Goal: Task Accomplishment & Management: Use online tool/utility

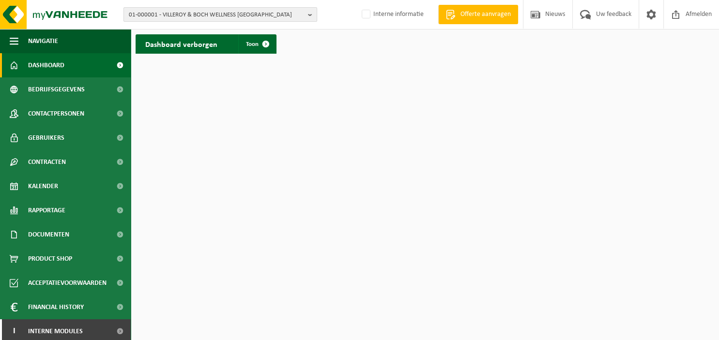
click at [313, 17] on b "button" at bounding box center [312, 15] width 9 height 14
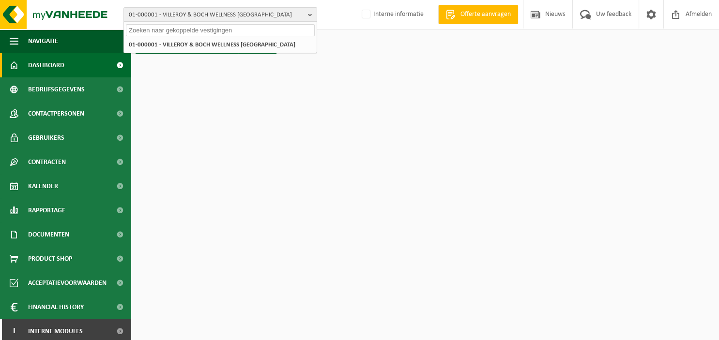
click at [196, 29] on input "text" at bounding box center [220, 30] width 189 height 12
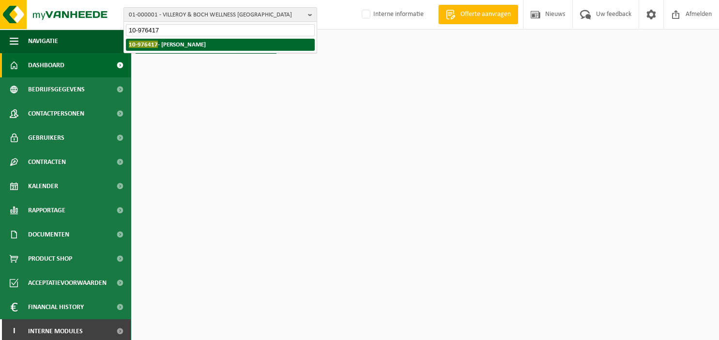
type input "10-976417"
click at [206, 42] on strong "10-976417 - VAN DER MEERSCHEN" at bounding box center [167, 44] width 77 height 7
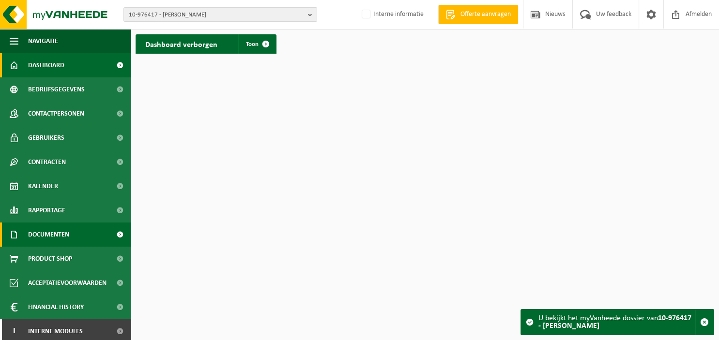
click at [56, 233] on span "Documenten" at bounding box center [48, 235] width 41 height 24
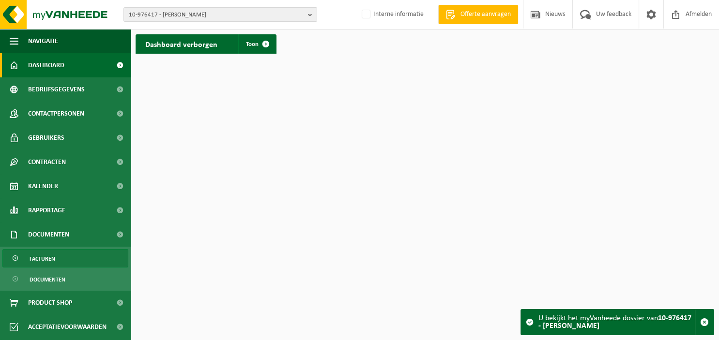
click at [61, 255] on link "Facturen" at bounding box center [65, 258] width 126 height 18
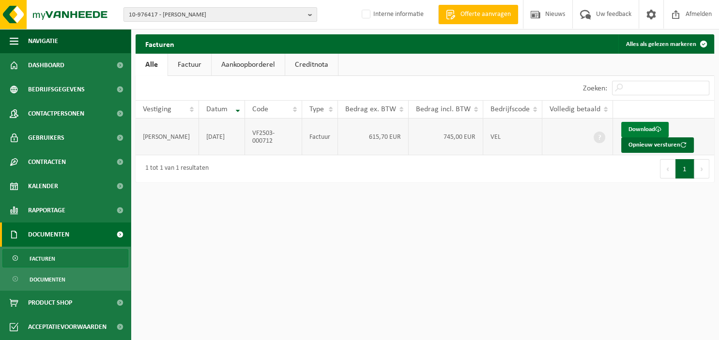
click at [644, 128] on link "Download" at bounding box center [644, 129] width 47 height 15
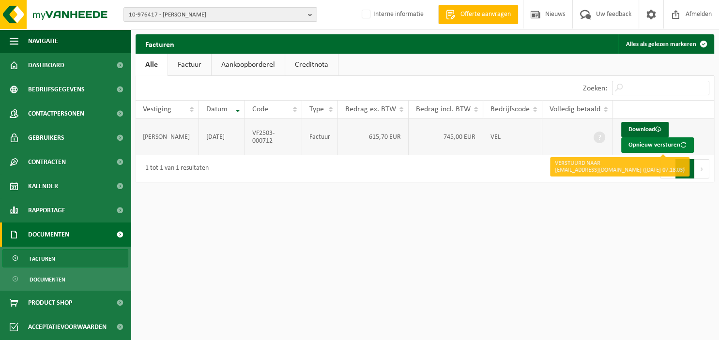
click at [646, 143] on button "Opnieuw versturen" at bounding box center [657, 144] width 73 height 15
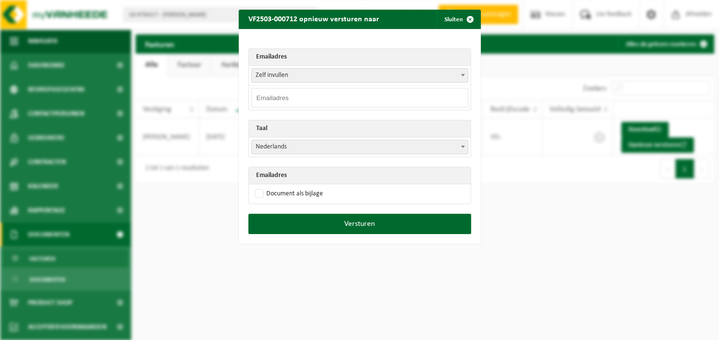
click at [366, 100] on input "email" at bounding box center [359, 97] width 217 height 19
click at [468, 78] on span "Zelf invullen" at bounding box center [359, 75] width 217 height 15
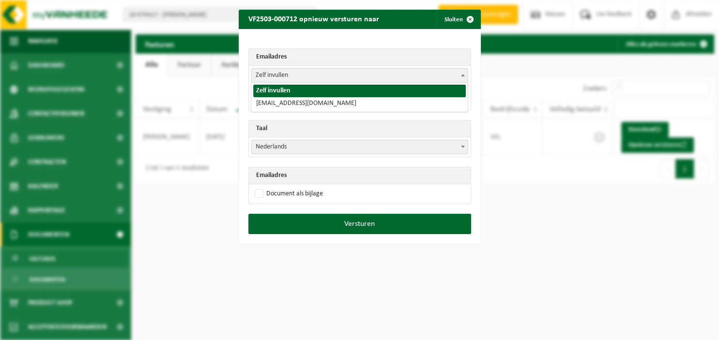
click at [468, 78] on span "Zelf invullen" at bounding box center [359, 75] width 217 height 15
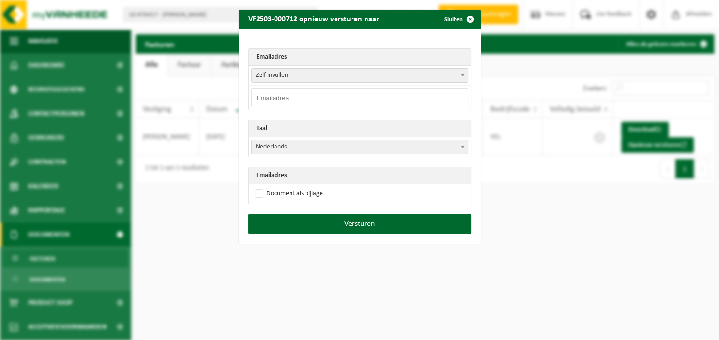
click at [373, 100] on input "email" at bounding box center [359, 97] width 217 height 19
paste input "gilles.vdm@icloud.com"
type input "gilles.vdm@icloud.com"
click at [462, 144] on span at bounding box center [463, 146] width 10 height 13
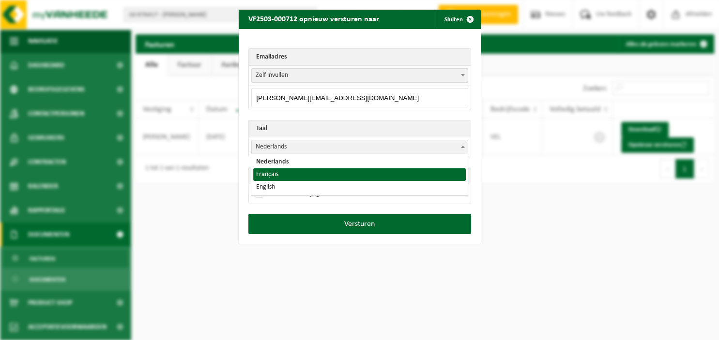
select select "fr"
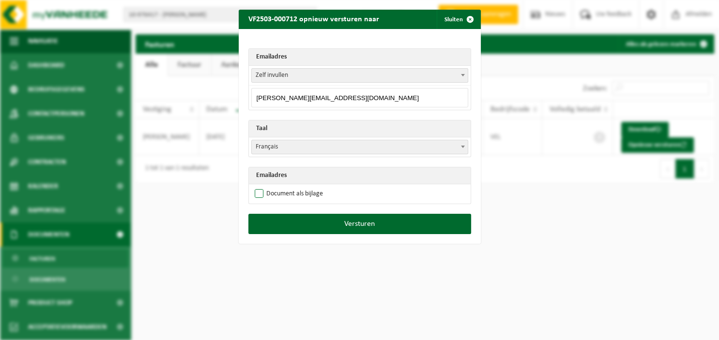
click at [286, 195] on label "Document als bijlage" at bounding box center [288, 194] width 70 height 15
click at [286, 187] on input "Document als bijlage" at bounding box center [372, 186] width 242 height 0
checkbox input "true"
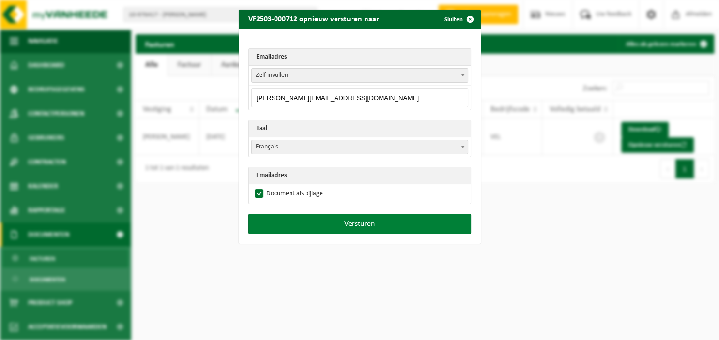
click at [328, 219] on button "Versturen" at bounding box center [359, 224] width 223 height 20
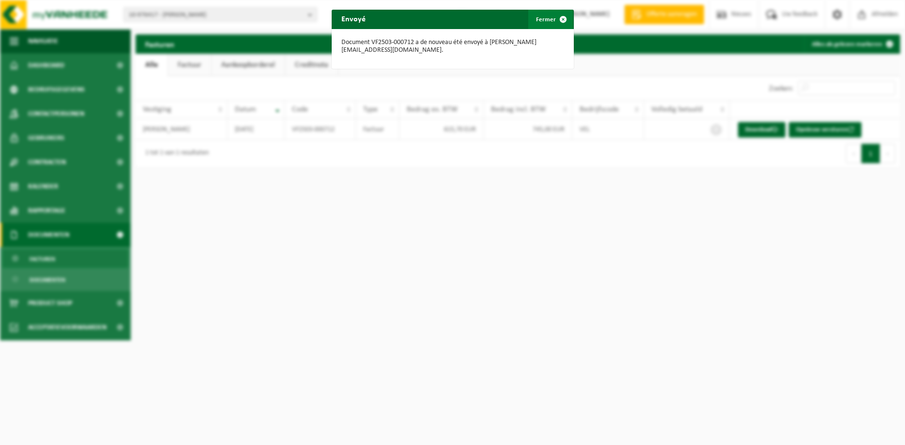
click at [564, 20] on span "button" at bounding box center [562, 19] width 19 height 19
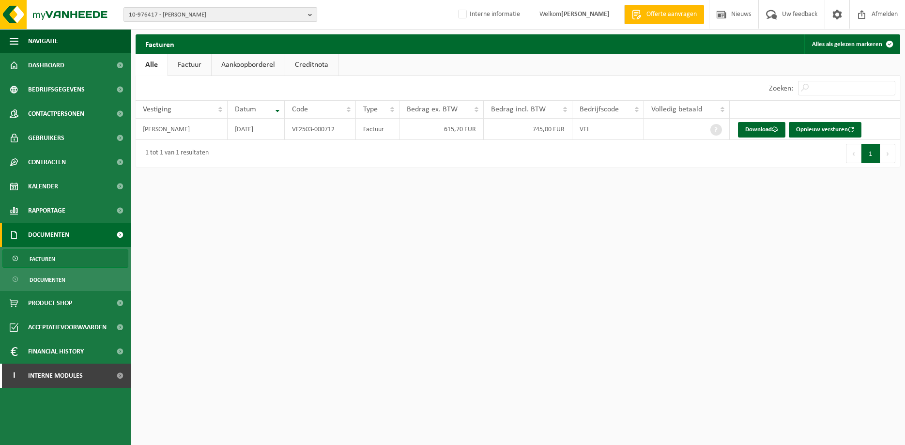
click at [311, 15] on b "button" at bounding box center [312, 15] width 9 height 14
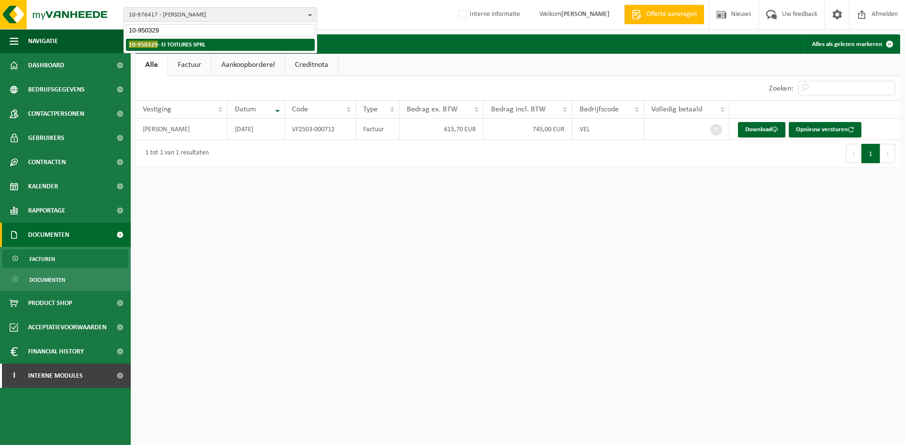
type input "10-950329"
click at [223, 46] on li "10-950329 - FJ TOITURES SPRL" at bounding box center [220, 45] width 189 height 12
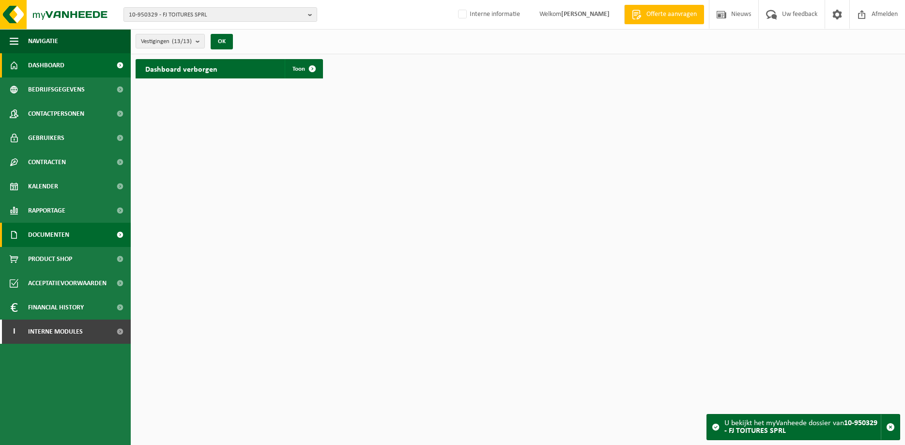
click at [58, 241] on span "Documenten" at bounding box center [48, 235] width 41 height 24
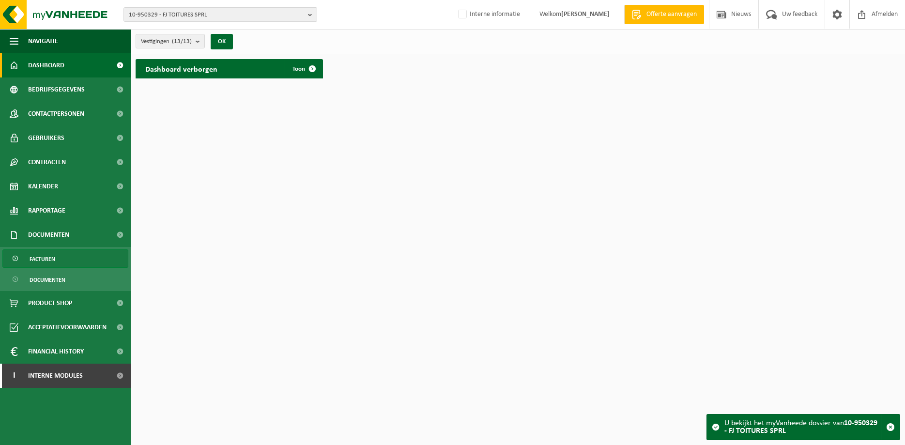
click at [51, 259] on span "Facturen" at bounding box center [43, 259] width 26 height 18
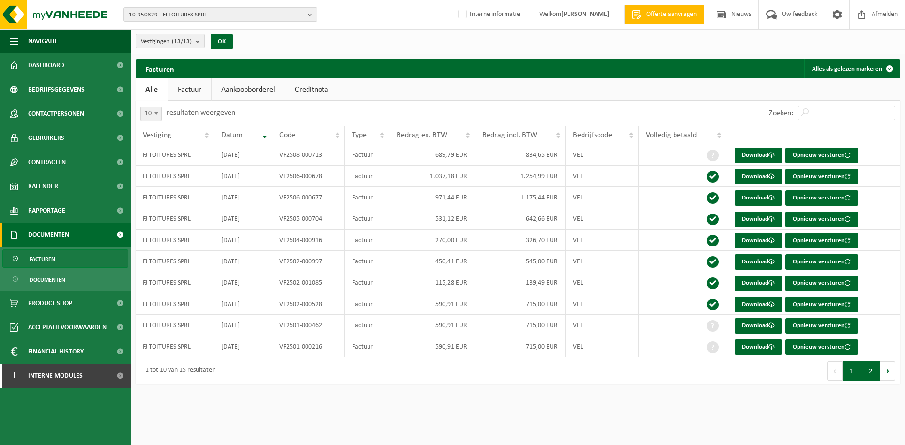
click at [867, 369] on button "2" at bounding box center [870, 370] width 19 height 19
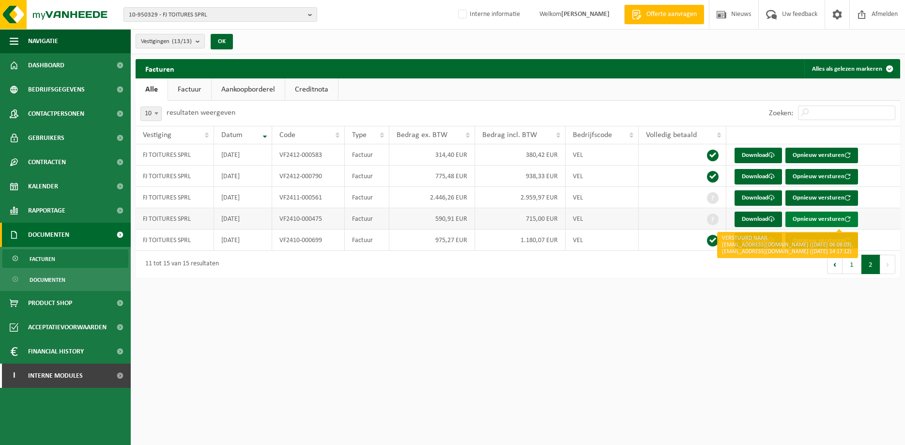
click at [802, 216] on button "Opnieuw versturen" at bounding box center [821, 219] width 73 height 15
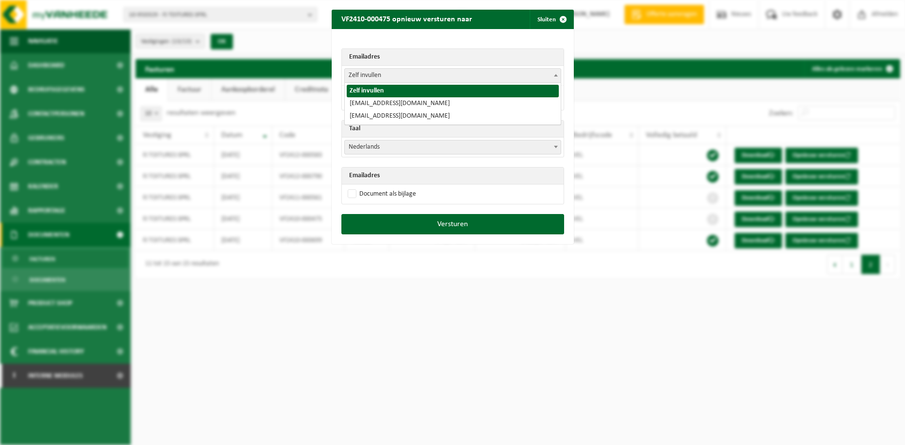
click at [554, 76] on span at bounding box center [556, 75] width 10 height 13
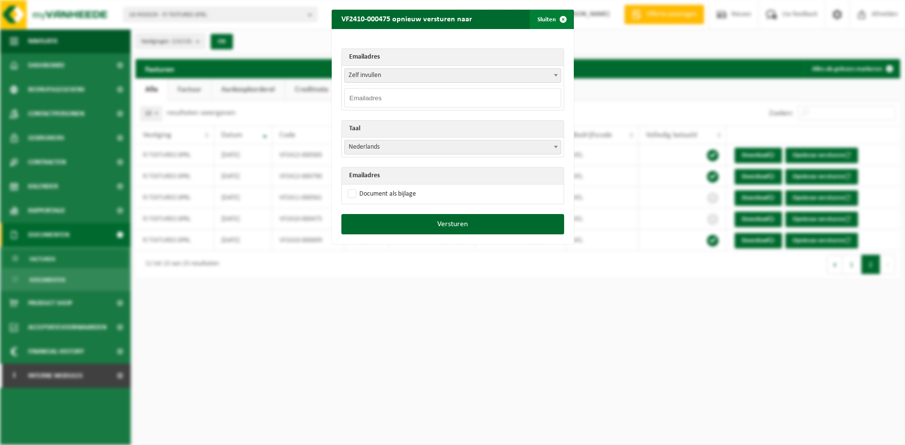
click at [562, 22] on span "button" at bounding box center [562, 19] width 19 height 19
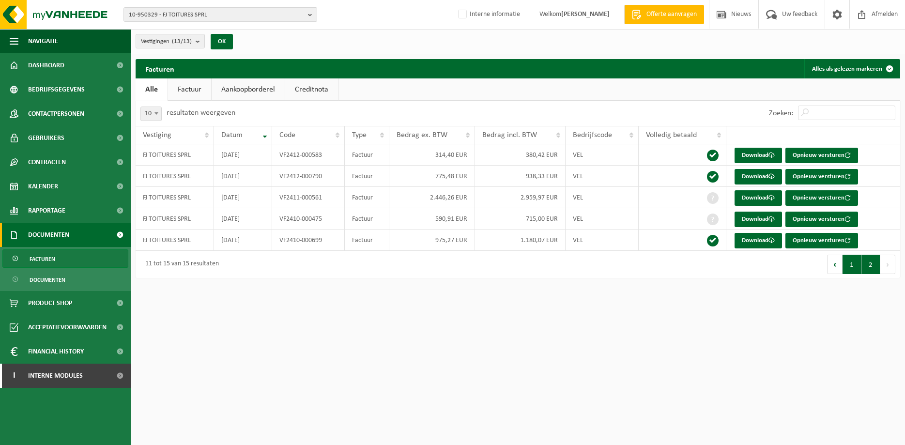
click at [854, 260] on button "1" at bounding box center [851, 264] width 19 height 19
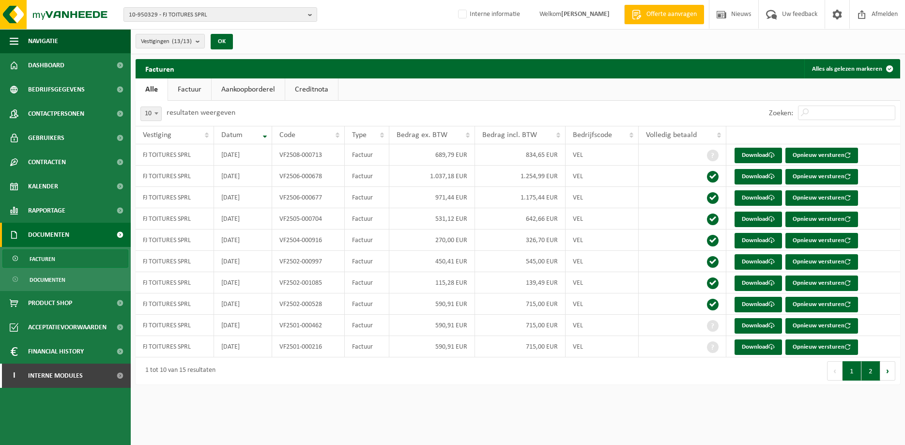
click at [870, 369] on button "2" at bounding box center [870, 370] width 19 height 19
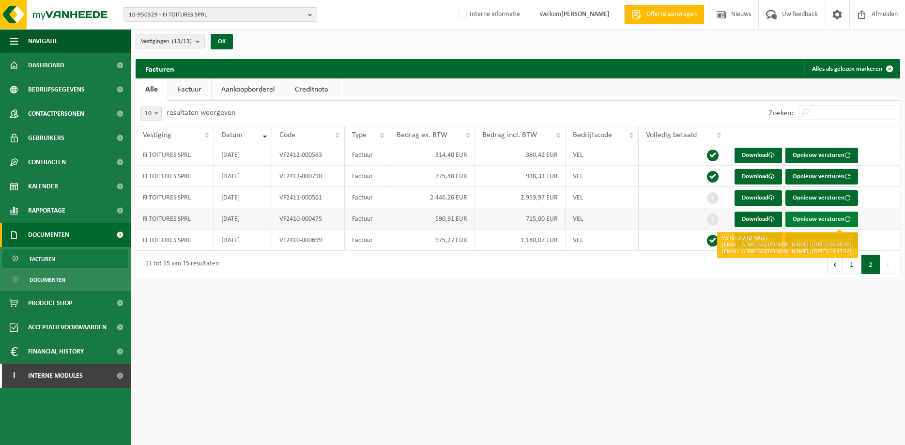
click at [813, 221] on button "Opnieuw versturen" at bounding box center [821, 219] width 73 height 15
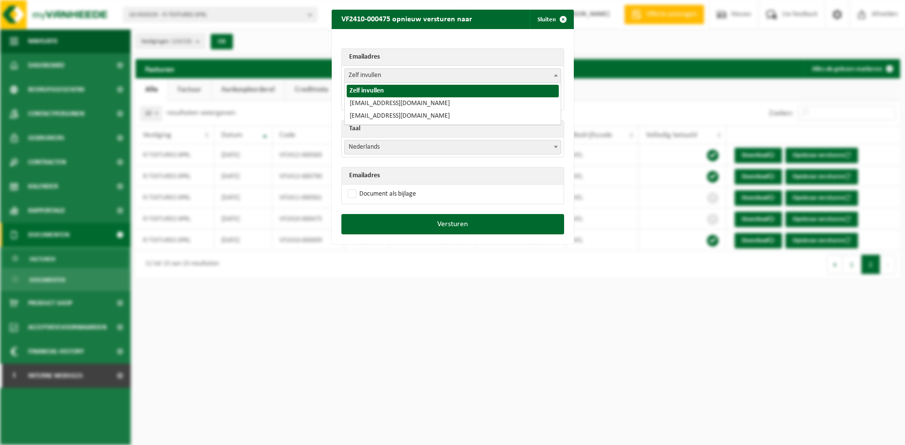
click at [555, 74] on span at bounding box center [556, 75] width 10 height 13
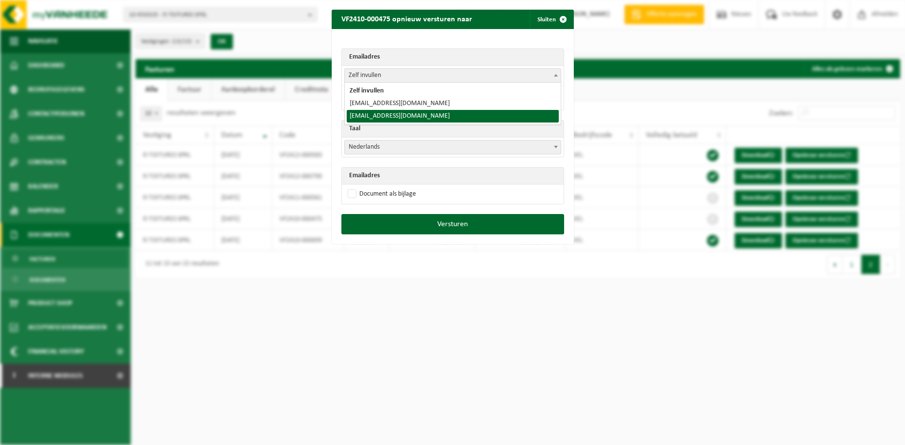
select select "[EMAIL_ADDRESS][DOMAIN_NAME]"
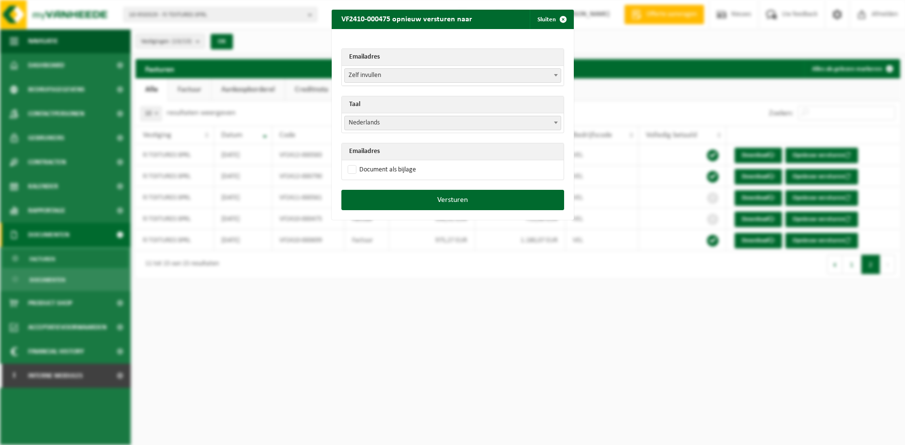
click at [558, 122] on span at bounding box center [556, 122] width 10 height 13
select select "fr"
click at [355, 168] on label "Document als bijlage" at bounding box center [381, 170] width 70 height 15
click at [355, 163] on input "Document als bijlage" at bounding box center [465, 162] width 242 height 0
checkbox input "true"
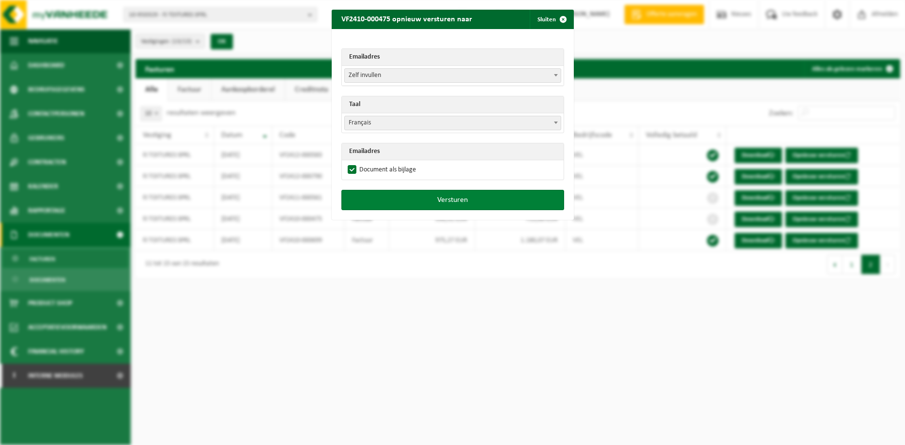
click at [405, 203] on button "Versturen" at bounding box center [452, 200] width 223 height 20
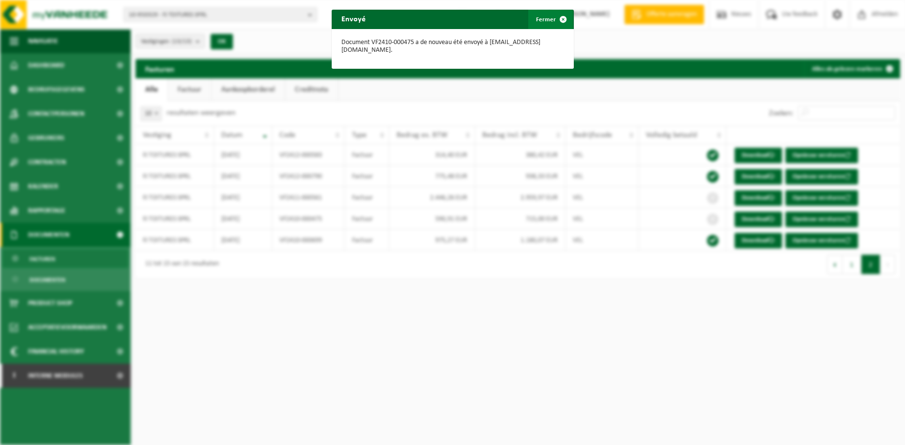
click at [561, 22] on span "button" at bounding box center [562, 19] width 19 height 19
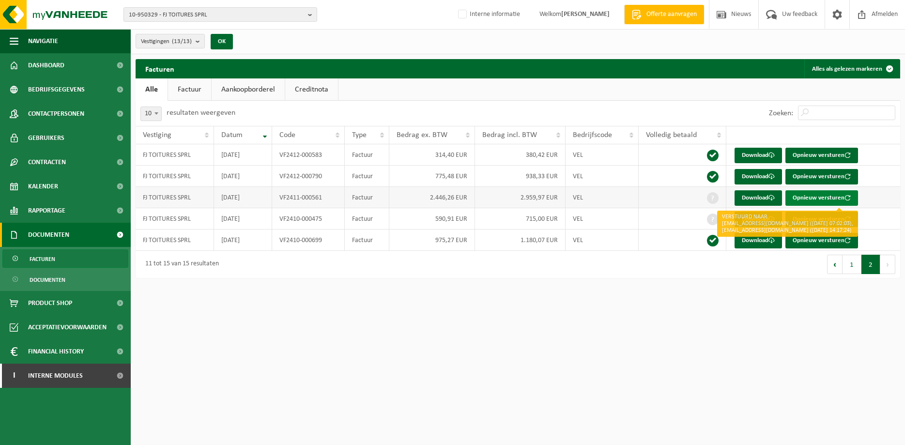
click at [815, 201] on button "Opnieuw versturen" at bounding box center [821, 197] width 73 height 15
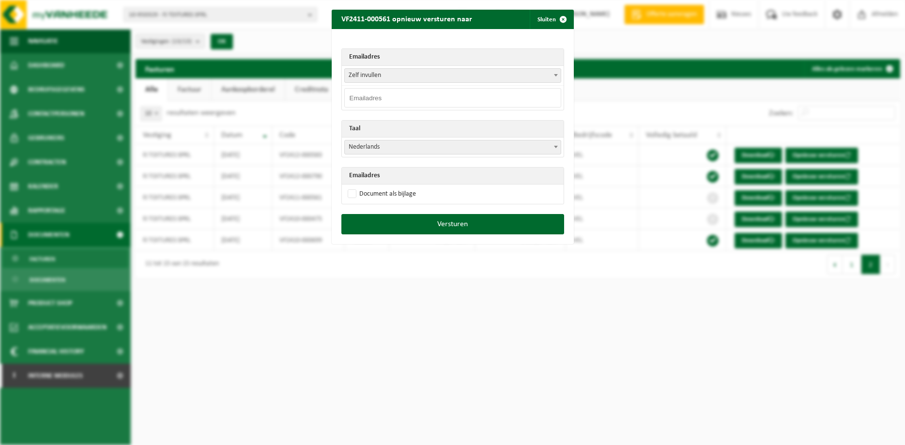
click at [558, 73] on span at bounding box center [556, 75] width 10 height 13
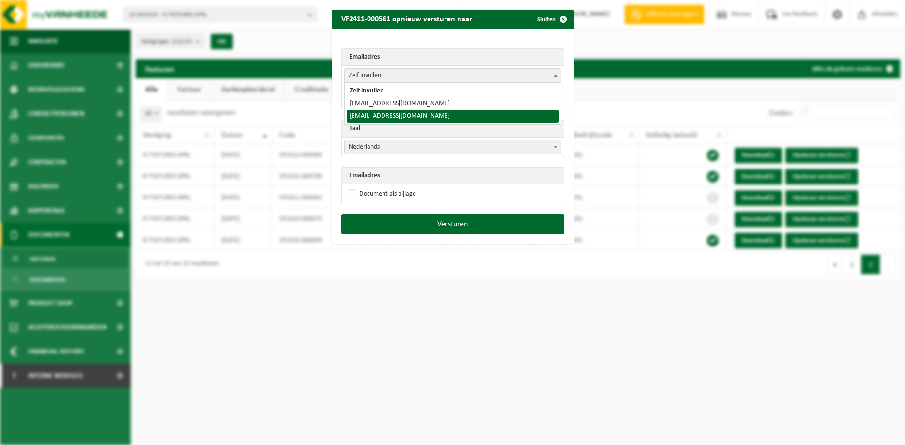
select select "[EMAIL_ADDRESS][DOMAIN_NAME]"
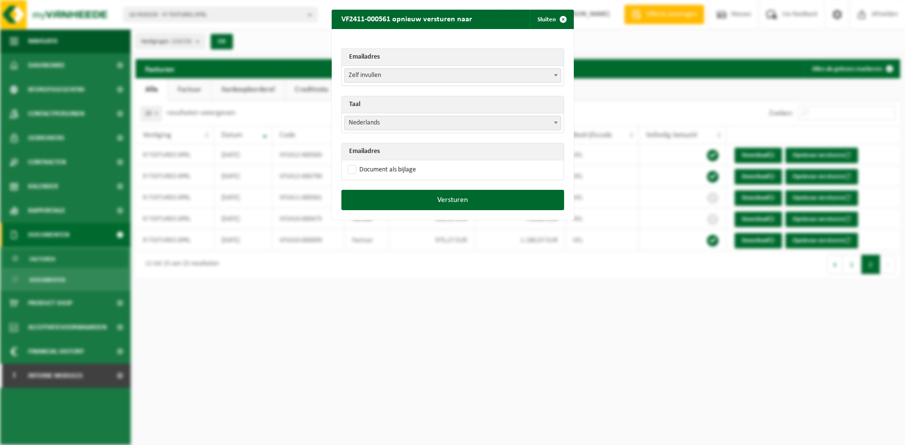
click at [560, 122] on span at bounding box center [556, 122] width 10 height 13
select select "fr"
click at [398, 168] on label "Document als bijlage" at bounding box center [381, 170] width 70 height 15
click at [398, 163] on input "Document als bijlage" at bounding box center [465, 162] width 242 height 0
checkbox input "true"
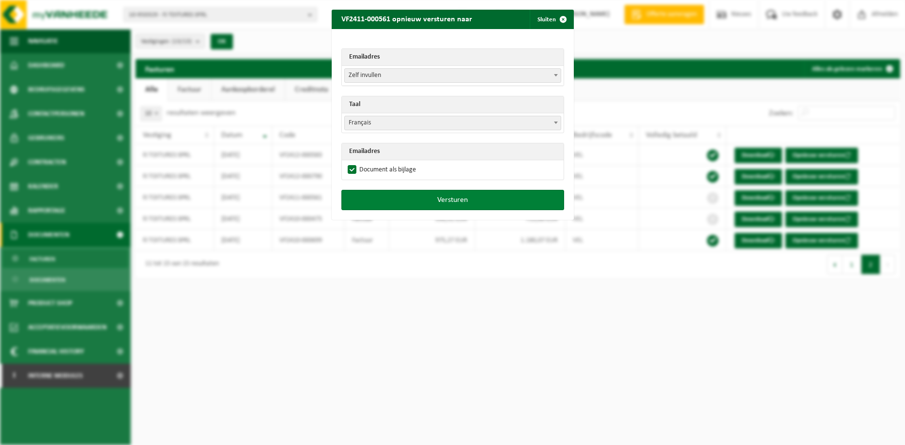
click at [425, 194] on button "Versturen" at bounding box center [452, 200] width 223 height 20
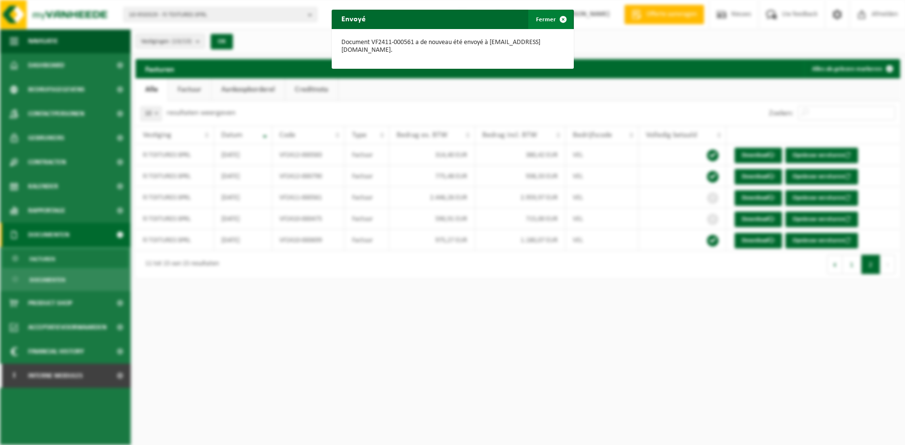
click at [556, 19] on span "button" at bounding box center [562, 19] width 19 height 19
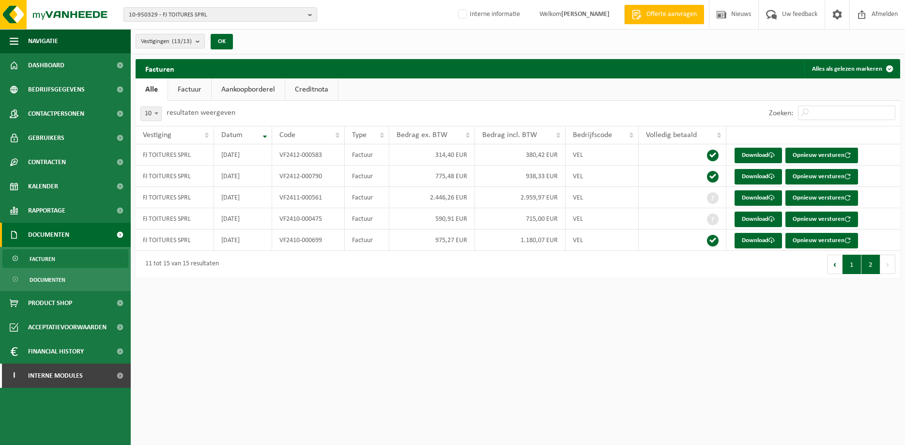
click at [855, 261] on button "1" at bounding box center [851, 264] width 19 height 19
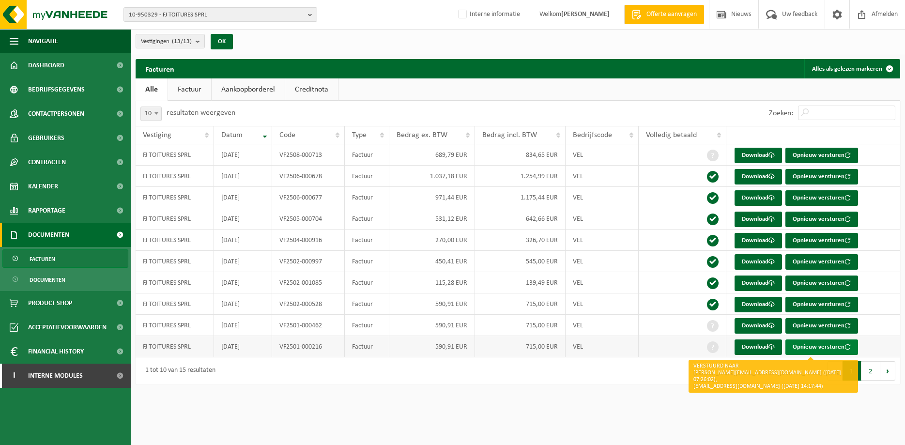
click at [801, 345] on button "Opnieuw versturen" at bounding box center [821, 346] width 73 height 15
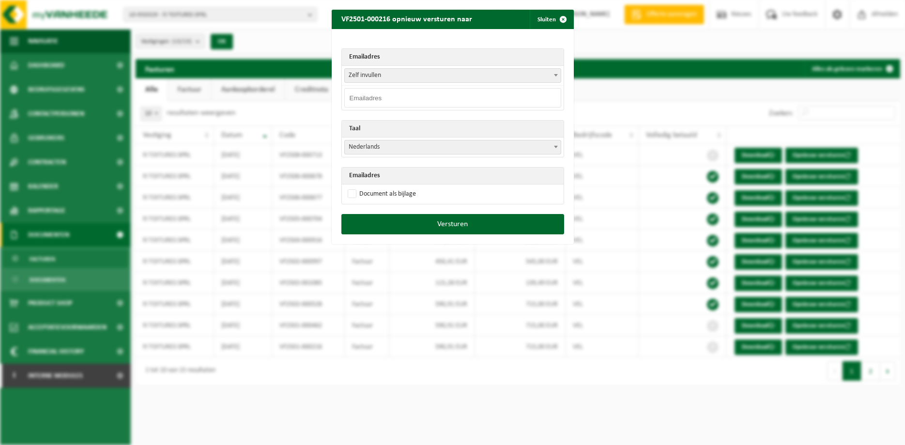
click at [553, 75] on span at bounding box center [556, 75] width 10 height 13
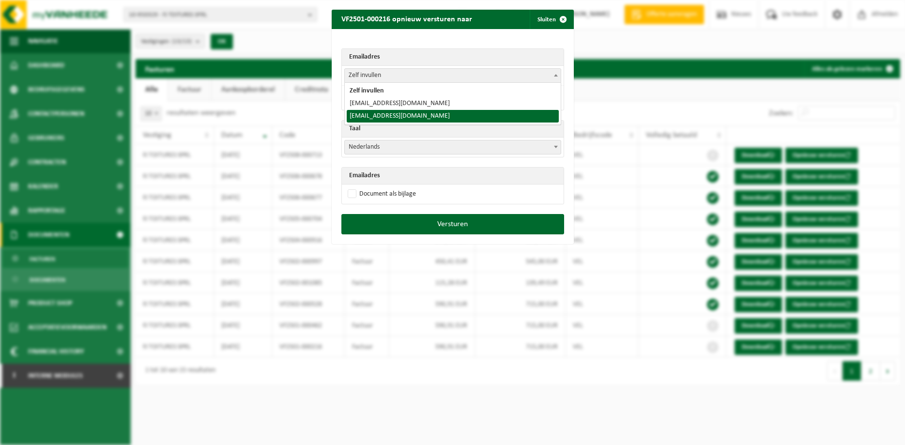
select select "[EMAIL_ADDRESS][DOMAIN_NAME]"
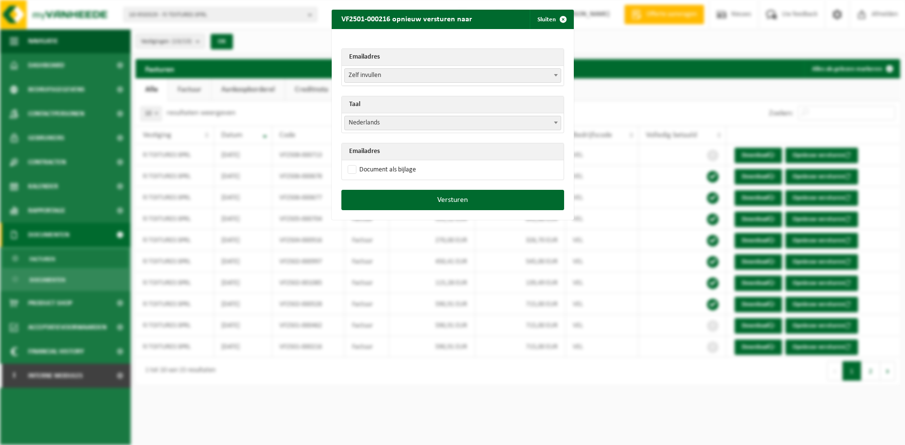
click at [554, 120] on span at bounding box center [556, 122] width 10 height 13
select select "fr"
click at [384, 168] on label "Document als bijlage" at bounding box center [381, 170] width 70 height 15
click at [384, 163] on input "Document als bijlage" at bounding box center [465, 162] width 242 height 0
checkbox input "true"
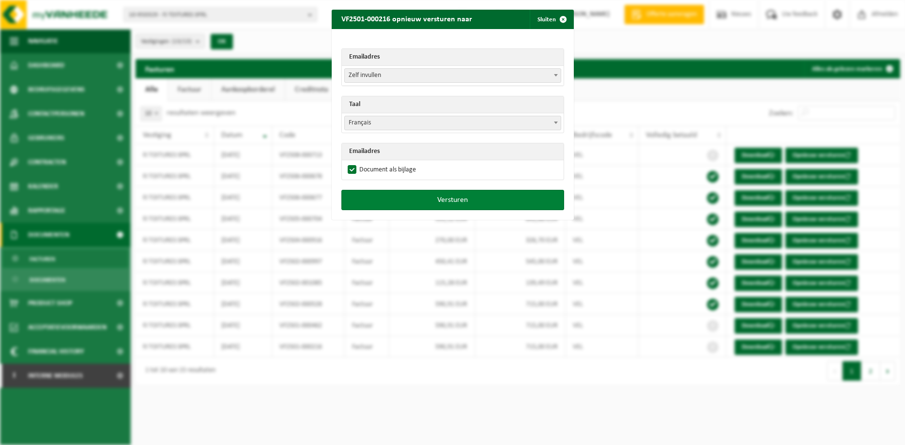
click at [408, 201] on button "Versturen" at bounding box center [452, 200] width 223 height 20
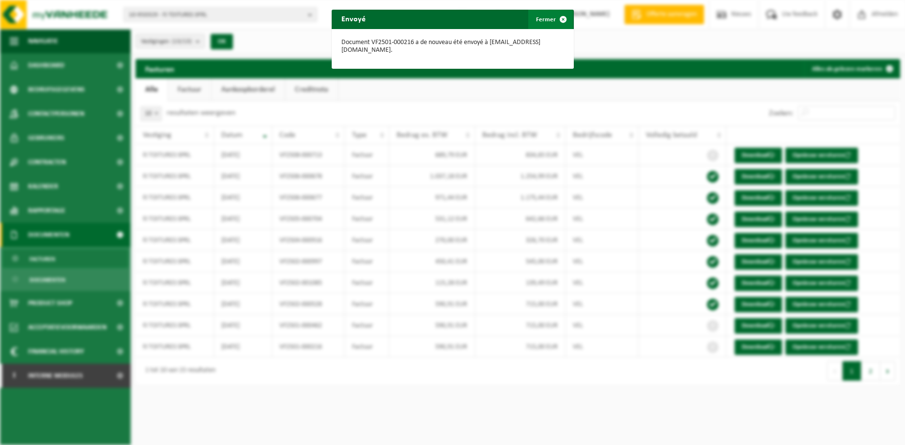
click at [566, 18] on span "button" at bounding box center [562, 19] width 19 height 19
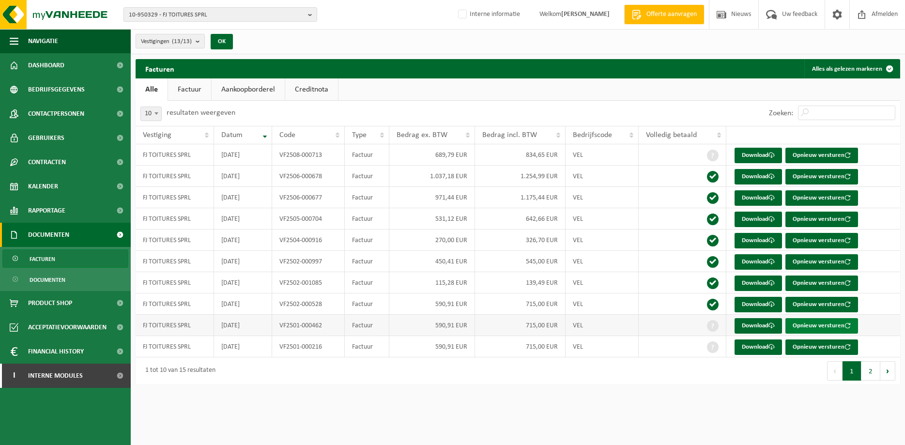
click at [803, 324] on button "Opnieuw versturen" at bounding box center [821, 325] width 73 height 15
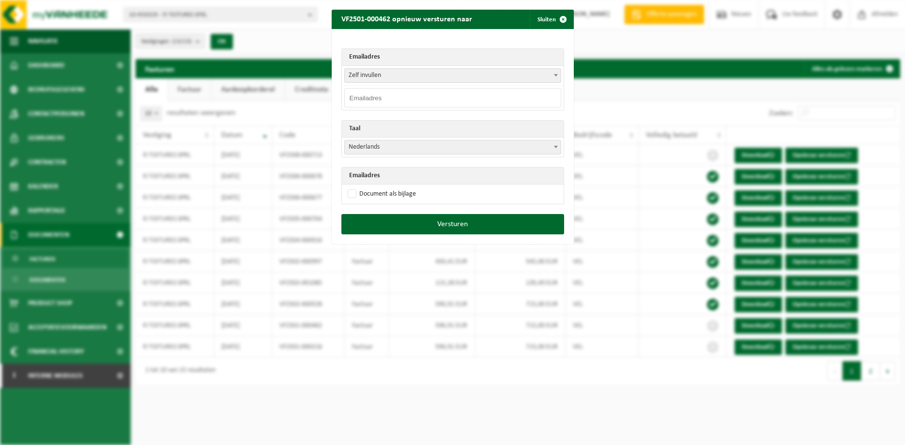
click at [552, 76] on span at bounding box center [556, 75] width 10 height 13
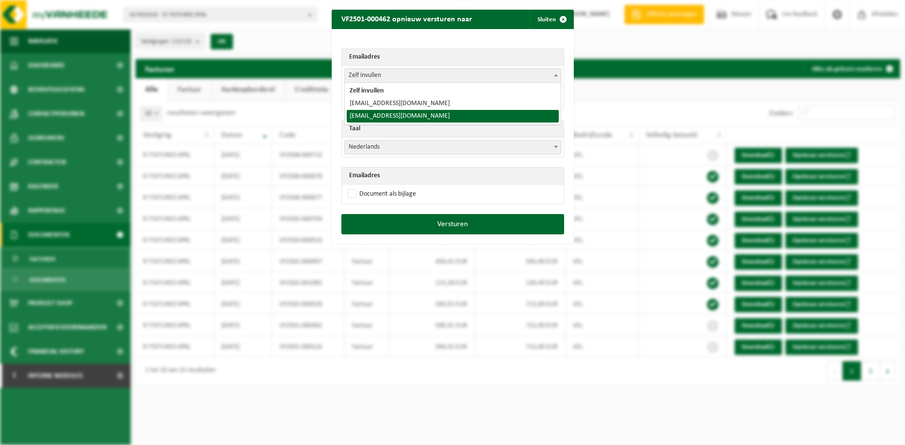
select select "[EMAIL_ADDRESS][DOMAIN_NAME]"
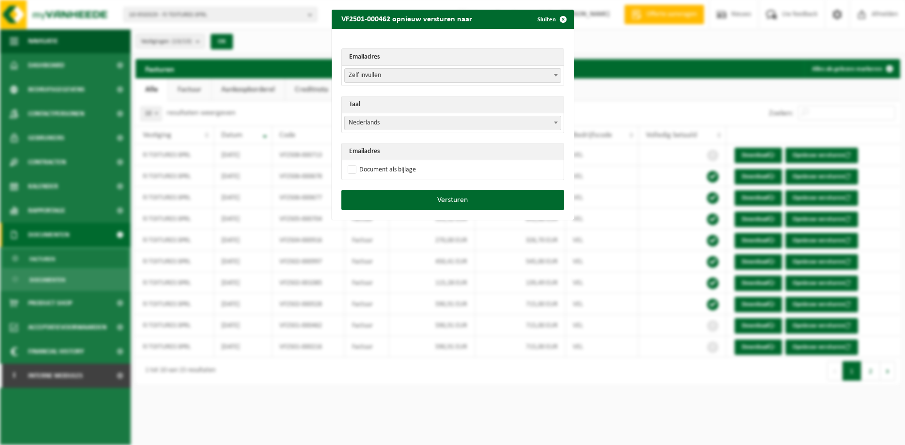
click at [556, 120] on span at bounding box center [556, 122] width 10 height 13
select select "fr"
click at [382, 168] on label "Document als bijlage" at bounding box center [381, 170] width 70 height 15
click at [382, 163] on input "Document als bijlage" at bounding box center [465, 162] width 242 height 0
checkbox input "true"
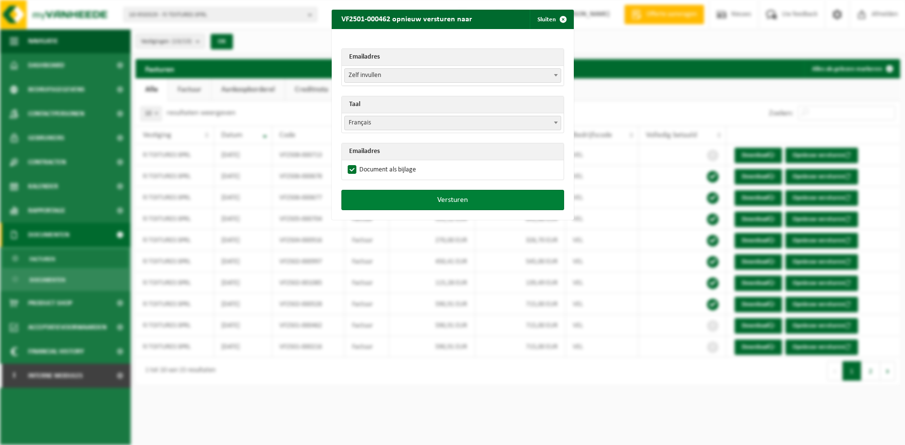
click at [451, 195] on button "Versturen" at bounding box center [452, 200] width 223 height 20
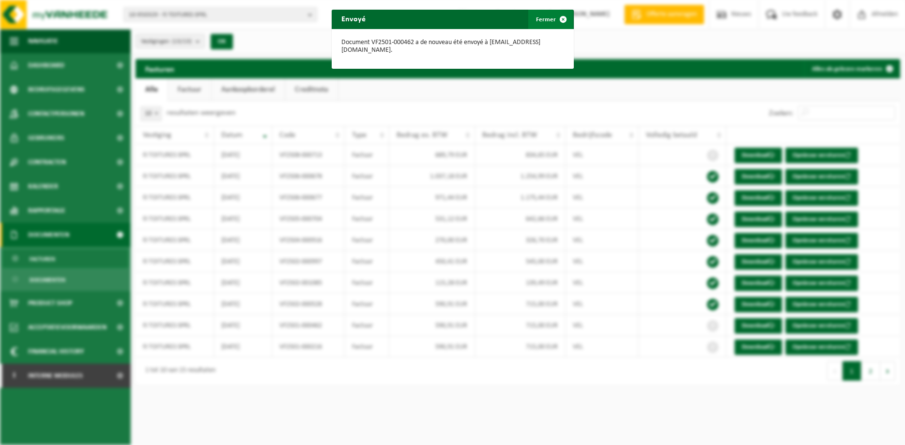
click at [565, 15] on span "button" at bounding box center [562, 19] width 19 height 19
